Goal: Task Accomplishment & Management: Complete application form

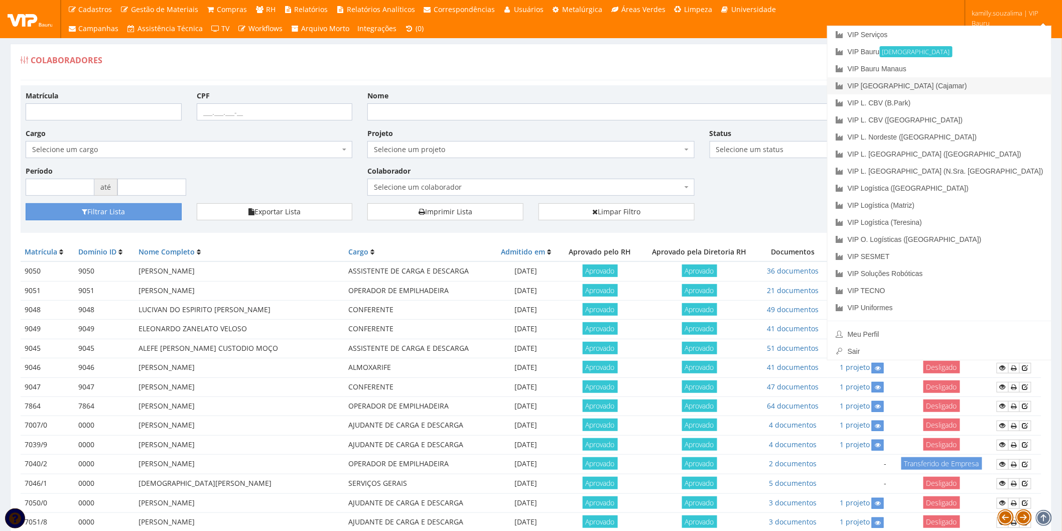
click at [975, 86] on link "VIP [GEOGRAPHIC_DATA] (Cajamar)" at bounding box center [940, 85] width 224 height 17
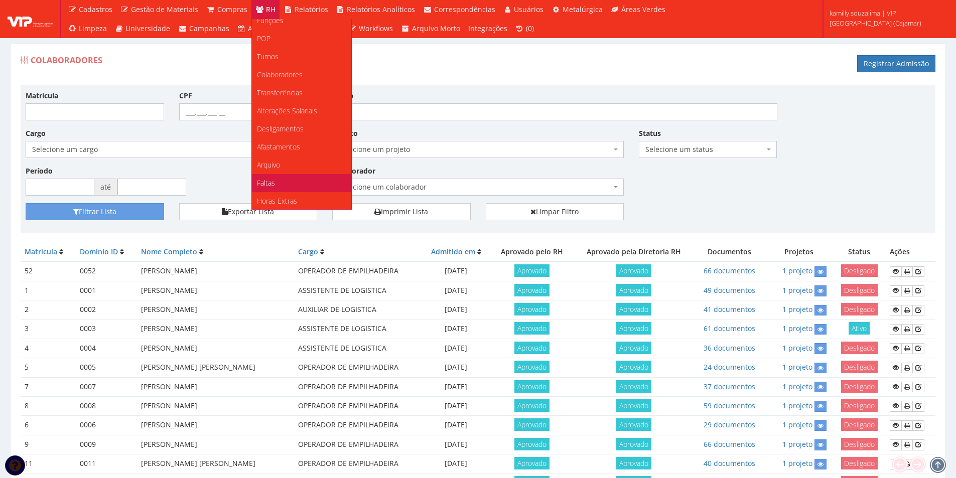
scroll to position [50, 0]
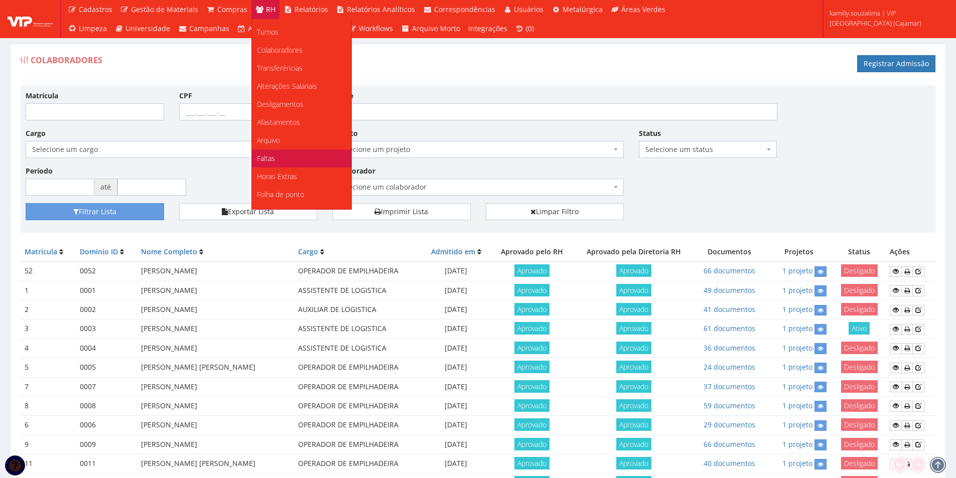
click at [276, 158] on link "Faltas" at bounding box center [301, 159] width 99 height 18
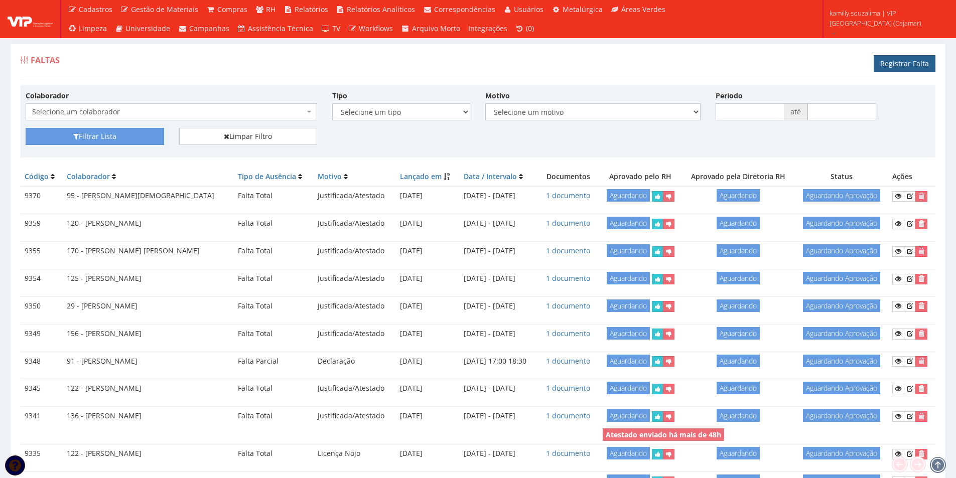
click at [909, 65] on link "Registrar Falta" at bounding box center [905, 63] width 62 height 17
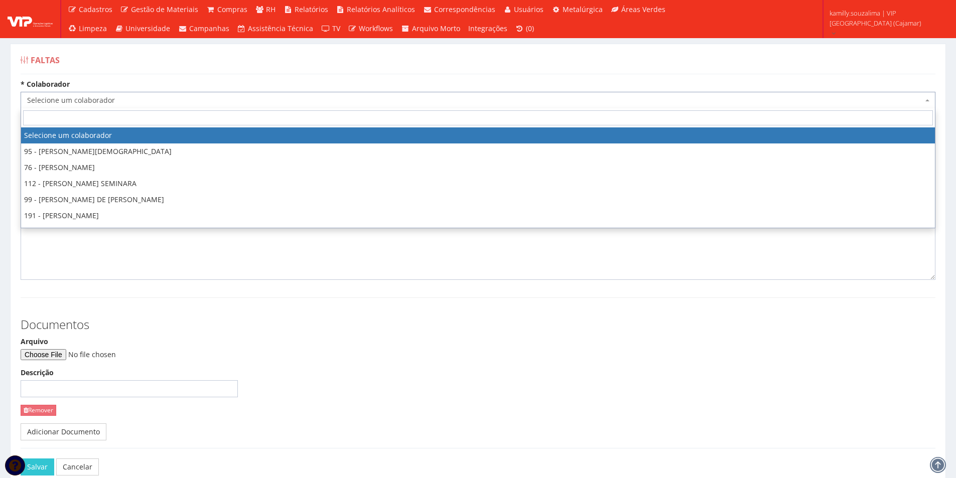
click at [110, 94] on span "Selecione um colaborador" at bounding box center [478, 100] width 915 height 17
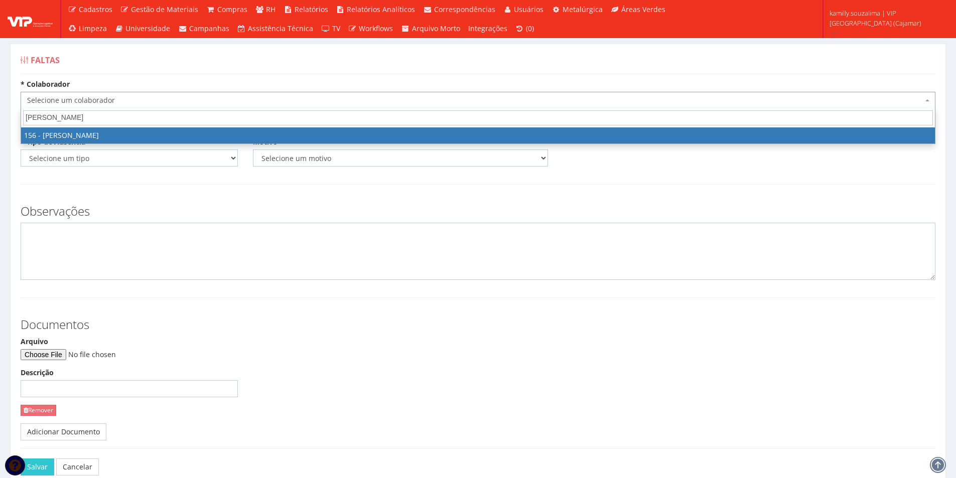
type input "lucas bat"
select select "3965"
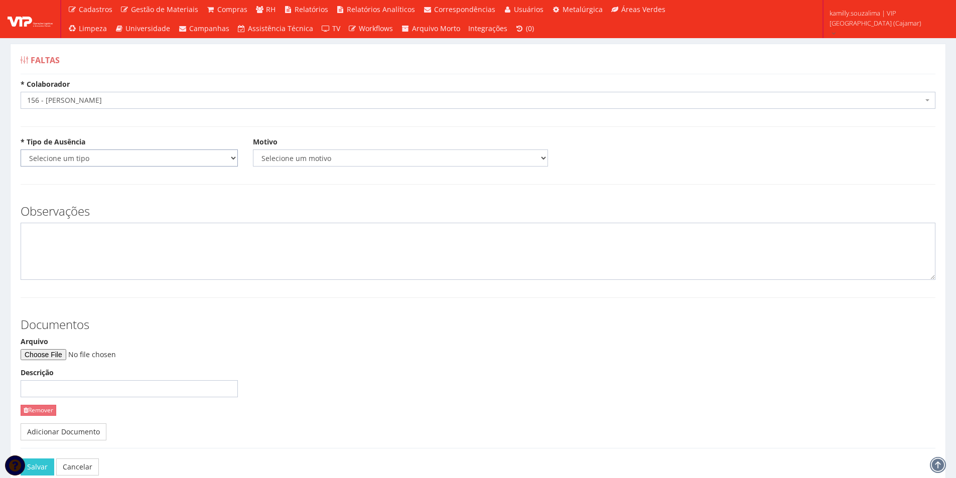
click at [81, 154] on select "Selecione um tipo Falta Total Falta Parcial Afastamento Férias" at bounding box center [129, 158] width 217 height 17
select select "total"
click at [21, 150] on select "Selecione um tipo Falta Total Falta Parcial Afastamento Férias" at bounding box center [129, 158] width 217 height 17
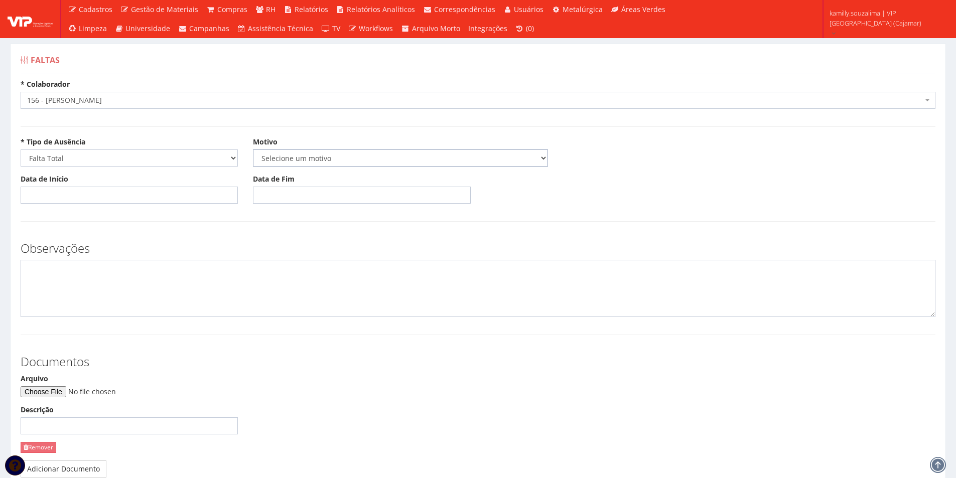
click at [269, 159] on select "Selecione um motivo Acidente Atestado Atraso Declaração Determinação Judicial D…" at bounding box center [400, 158] width 295 height 17
select select "atestado"
click at [253, 150] on select "Selecione um motivo Acidente Atestado Atraso Declaração Determinação Judicial D…" at bounding box center [400, 158] width 295 height 17
click at [118, 195] on input "Data de Início" at bounding box center [129, 195] width 217 height 17
click at [35, 218] on th "«" at bounding box center [31, 219] width 14 height 15
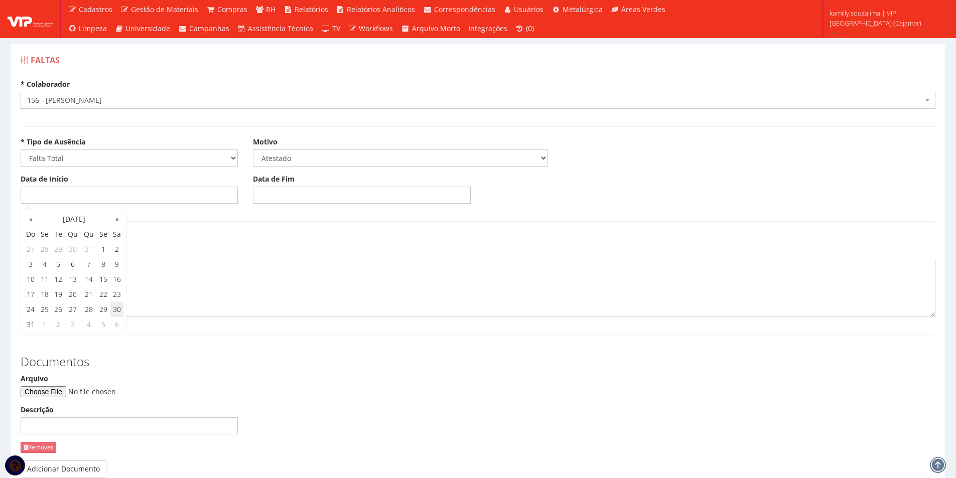
click at [114, 312] on td "30" at bounding box center [116, 309] width 13 height 15
type input "30/08/2025"
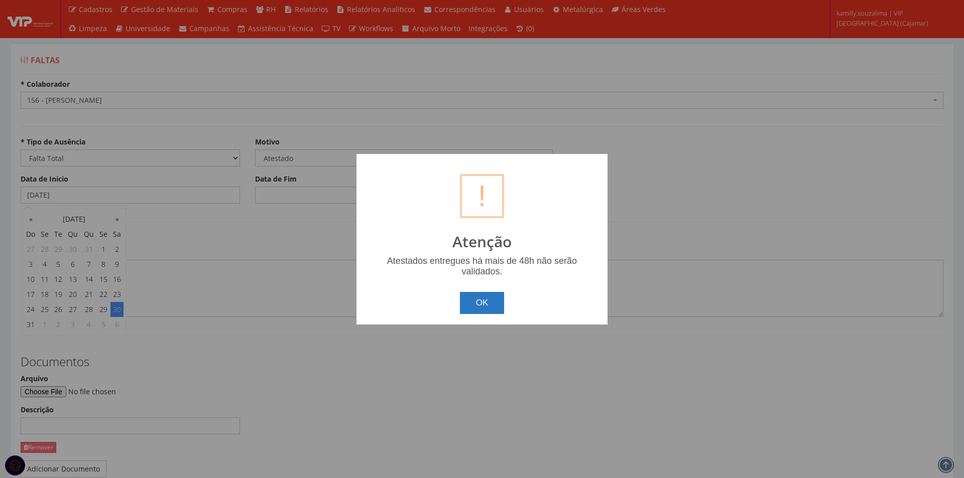
click at [476, 303] on button "OK" at bounding box center [482, 303] width 45 height 22
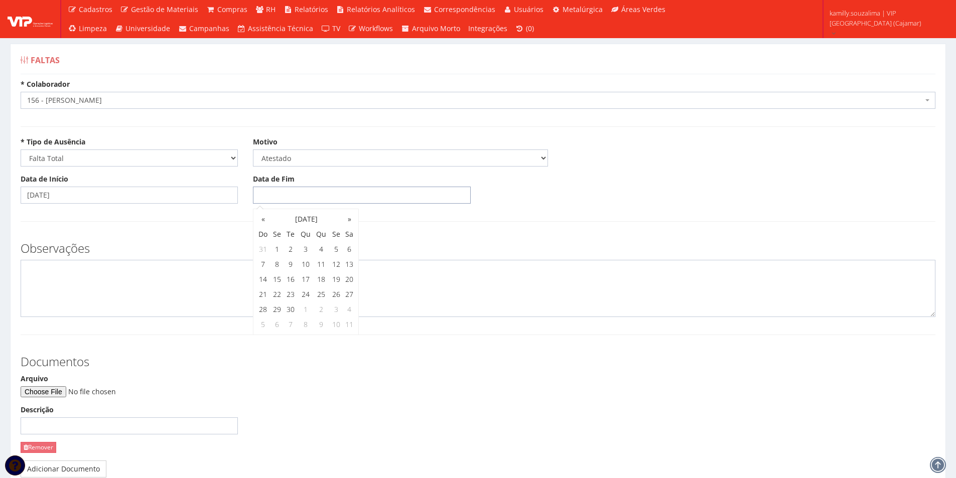
click at [322, 190] on input "Data de Fim" at bounding box center [361, 195] width 217 height 17
drag, startPoint x: 262, startPoint y: 218, endPoint x: 273, endPoint y: 234, distance: 19.6
click at [263, 218] on th "«" at bounding box center [263, 219] width 14 height 15
click at [346, 311] on td "30" at bounding box center [349, 309] width 13 height 15
type input "30/08/2025"
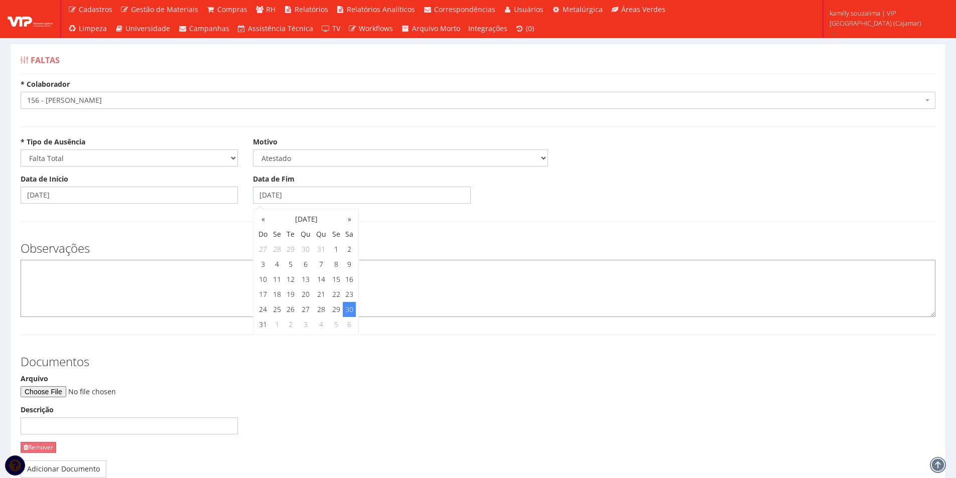
click at [180, 283] on textarea at bounding box center [478, 288] width 915 height 57
click at [68, 394] on input "Arquivo" at bounding box center [89, 391] width 137 height 11
type input "C:\fakepath\WhatsApp Image 2025-09-01 at 10.29.45.jpeg"
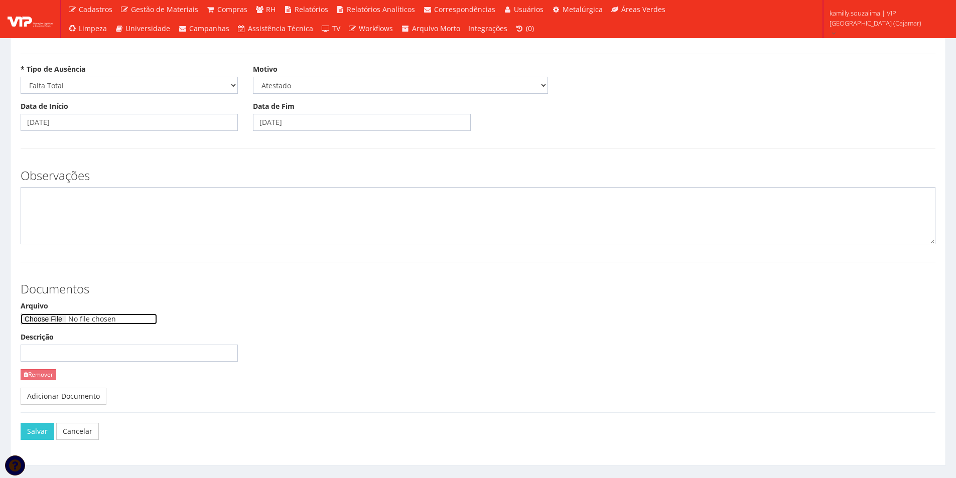
scroll to position [94, 0]
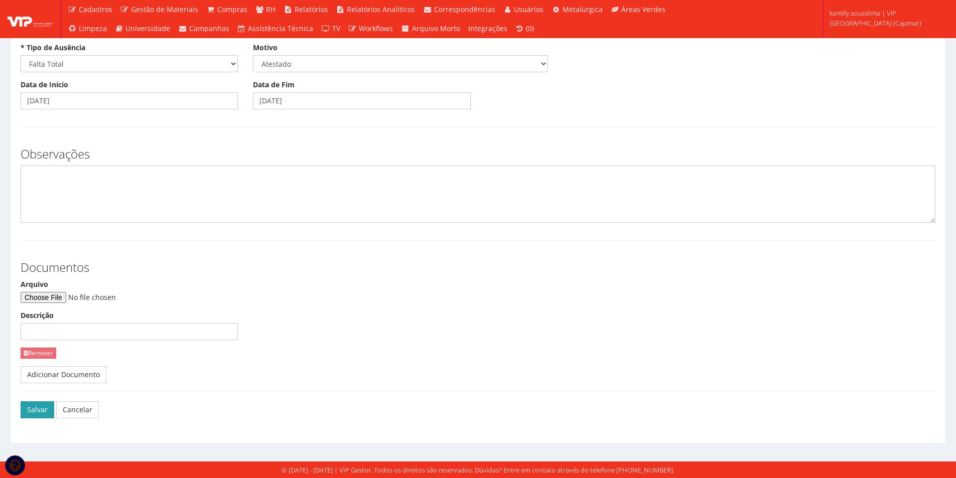
click at [37, 410] on button "Salvar" at bounding box center [38, 410] width 34 height 17
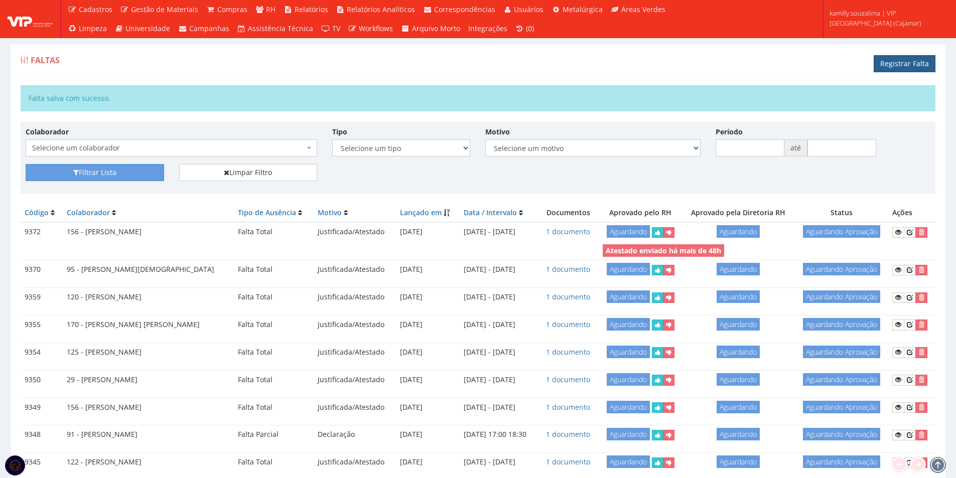
click at [908, 60] on link "Registrar Falta" at bounding box center [905, 63] width 62 height 17
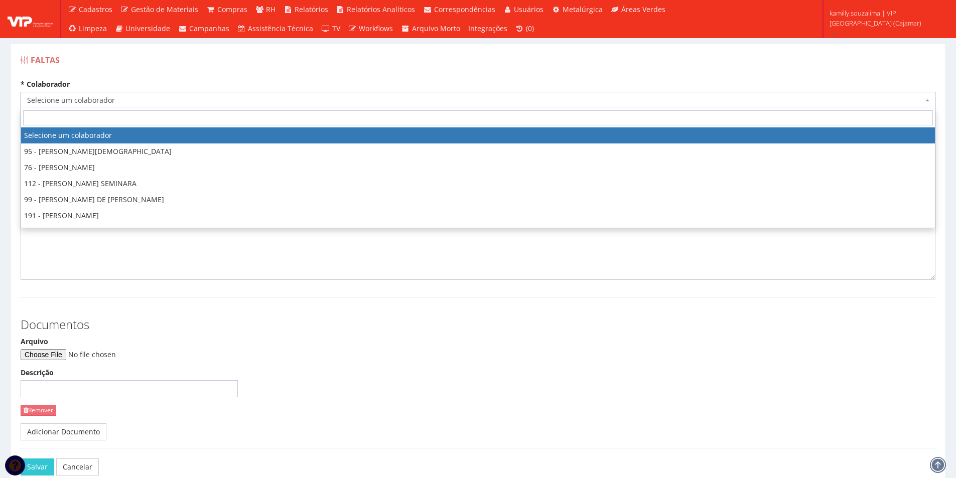
click at [108, 96] on span "Selecione um colaborador" at bounding box center [475, 100] width 896 height 10
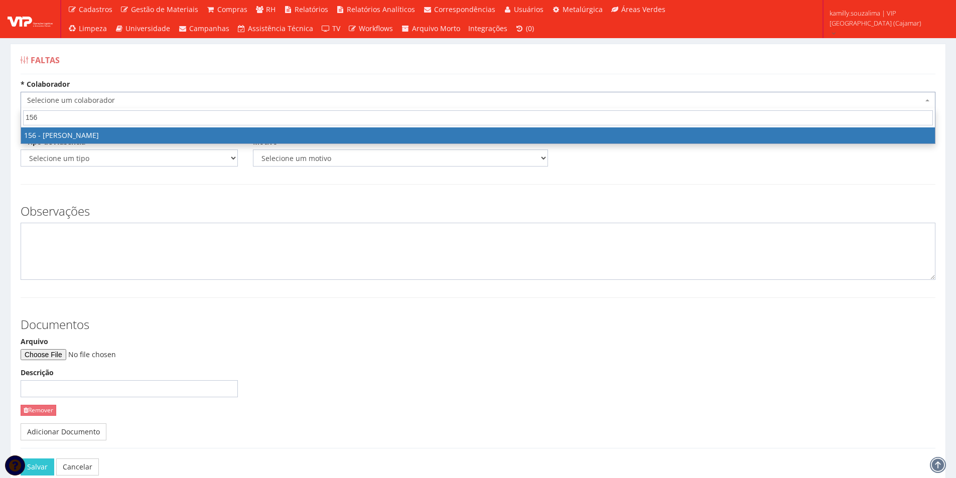
type input "156"
select select "3965"
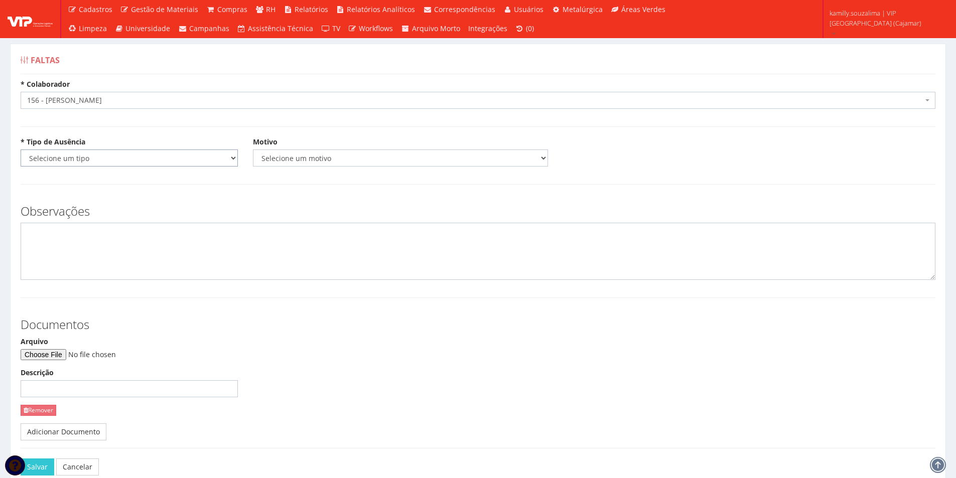
click at [58, 150] on select "Selecione um tipo Falta Total Falta Parcial Afastamento Férias" at bounding box center [129, 158] width 217 height 17
select select "total"
click at [21, 150] on select "Selecione um tipo Falta Total Falta Parcial Afastamento Férias" at bounding box center [129, 158] width 217 height 17
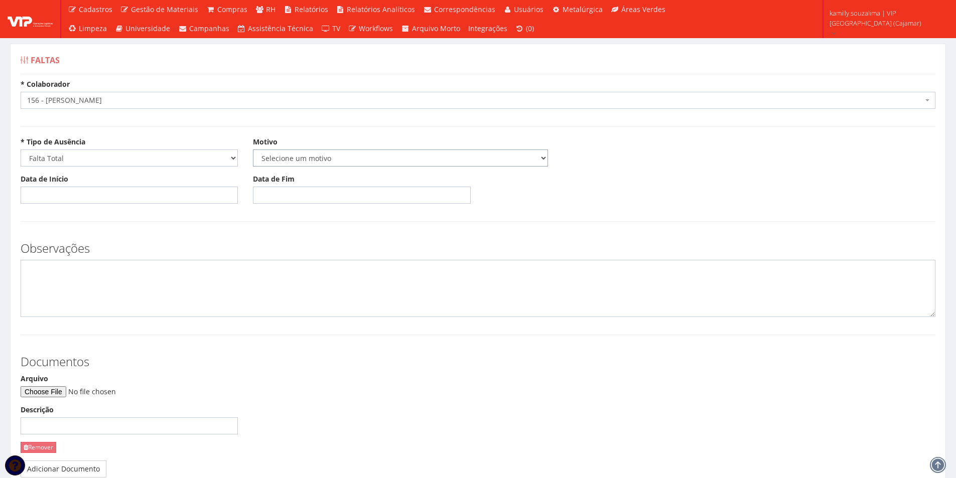
click at [278, 163] on select "Selecione um motivo Acidente Atestado Atraso Declaração Determinação Judicial D…" at bounding box center [400, 158] width 295 height 17
select select "atestado"
click at [253, 150] on select "Selecione um motivo Acidente Atestado Atraso Declaração Determinação Judicial D…" at bounding box center [400, 158] width 295 height 17
click at [125, 196] on input "Data de Início" at bounding box center [129, 195] width 217 height 17
type input "31/08/2025"
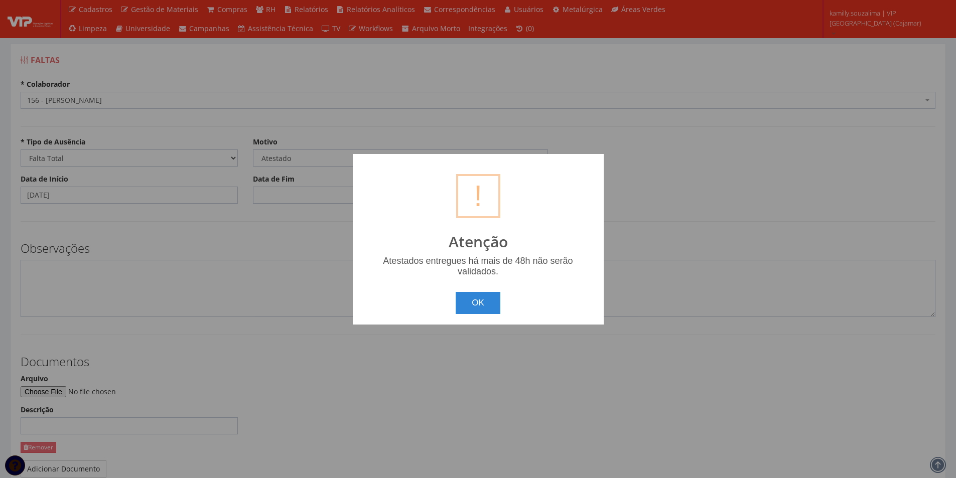
click at [319, 200] on body "Cadastros Clientes Unidades Subclientes Unidades de Subclientes Projetos Vagas …" at bounding box center [478, 286] width 956 height 573
click at [496, 296] on button "OK" at bounding box center [482, 303] width 45 height 22
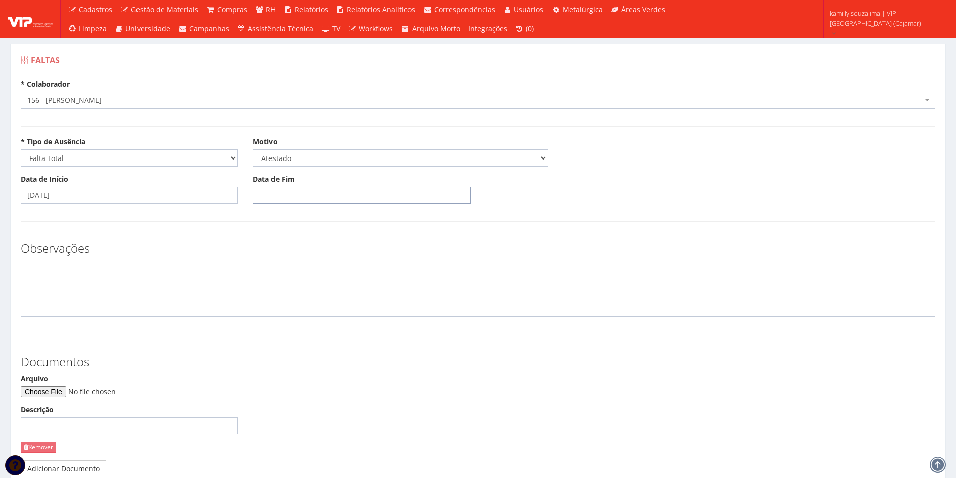
click at [346, 199] on input "Data de Fim" at bounding box center [361, 195] width 217 height 17
type input "31/08/2025"
click at [136, 256] on div "Observações" at bounding box center [478, 274] width 930 height 85
click at [174, 276] on textarea at bounding box center [478, 288] width 915 height 57
type textarea "c"
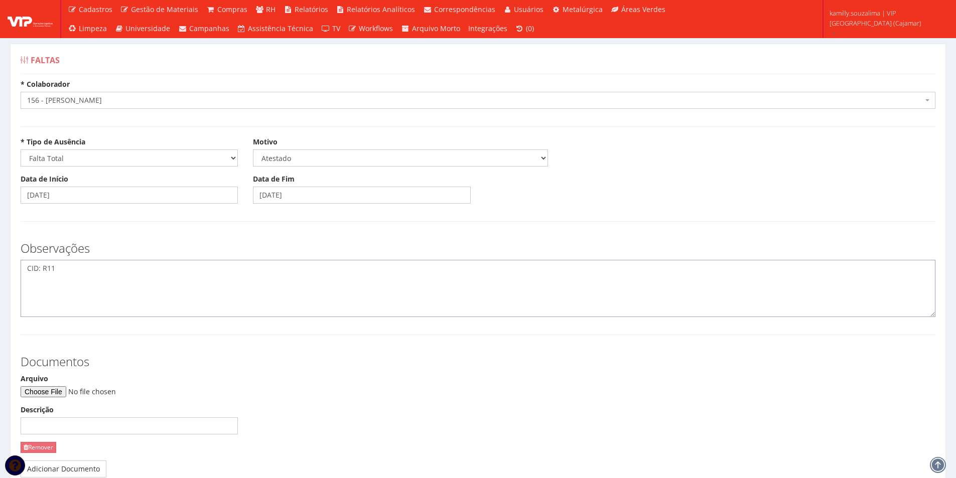
type textarea "CID: R11"
click at [40, 395] on input "Arquivo" at bounding box center [89, 391] width 137 height 11
type input "C:\fakepath\WhatsApp Image 2025-09-01 at 10.29.30 (1).jpeg"
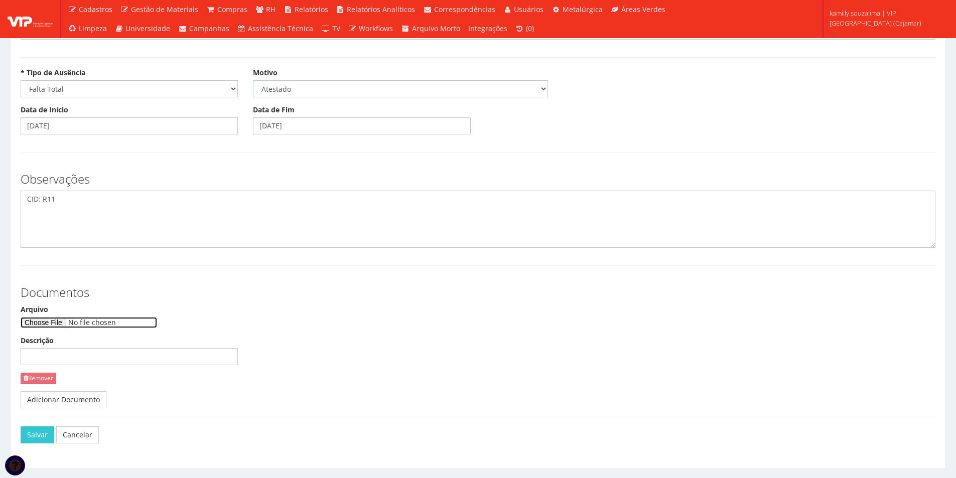
scroll to position [94, 0]
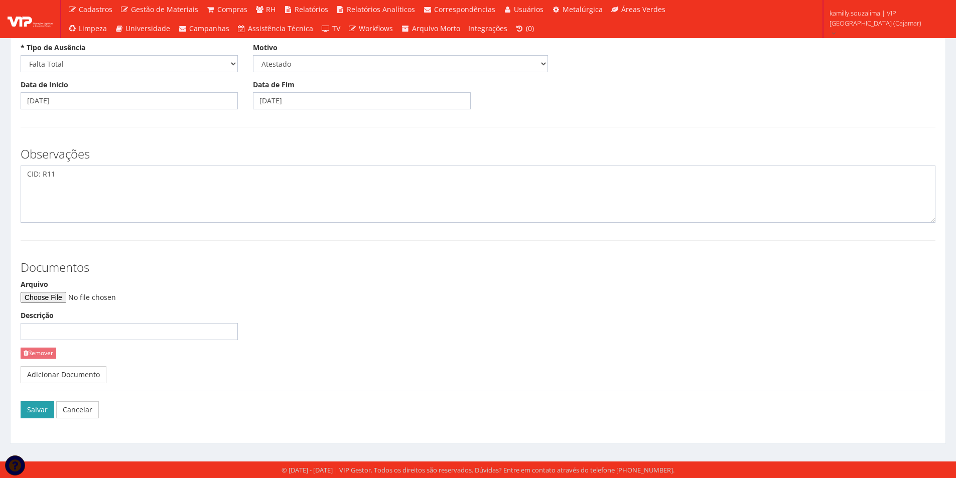
click at [33, 403] on button "Salvar" at bounding box center [38, 410] width 34 height 17
